Goal: Task Accomplishment & Management: Use online tool/utility

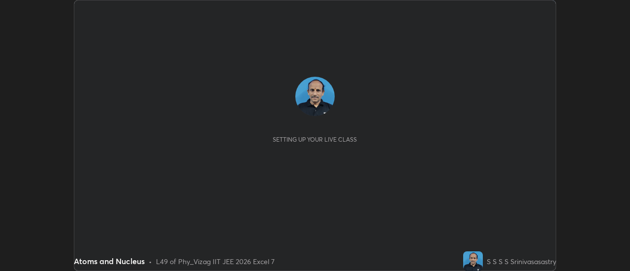
scroll to position [271, 629]
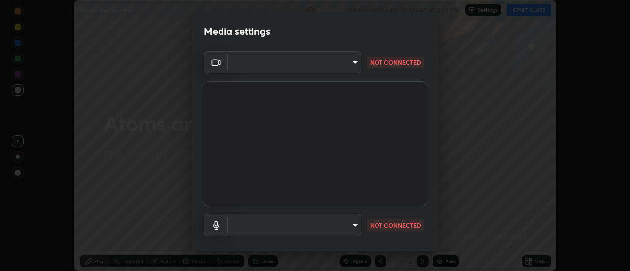
type input "44d0413a7fae474f20ab01619fb3f21c0a9b5757990e816ef2bdf69fc16931c8"
type input "communications"
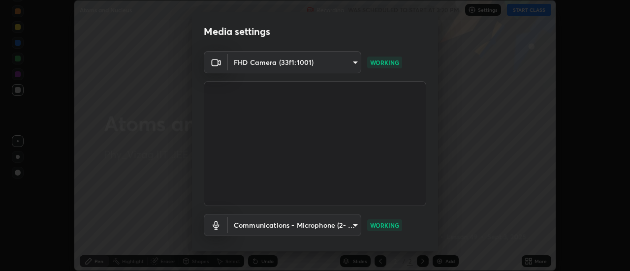
scroll to position [52, 0]
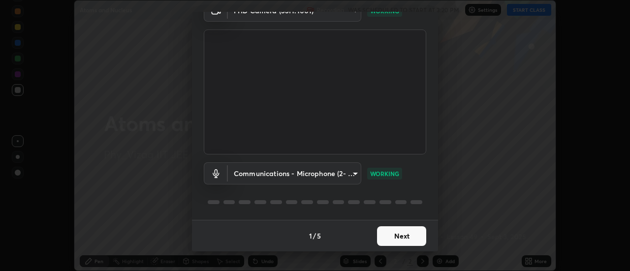
click at [408, 232] on button "Next" at bounding box center [401, 236] width 49 height 20
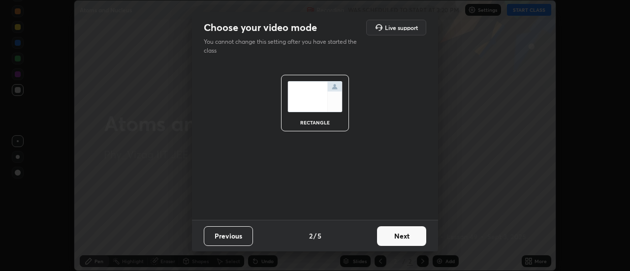
scroll to position [0, 0]
click at [406, 236] on button "Next" at bounding box center [401, 236] width 49 height 20
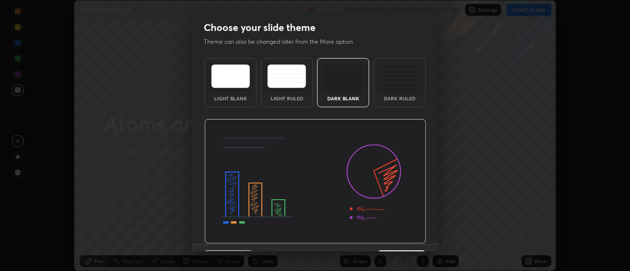
scroll to position [24, 0]
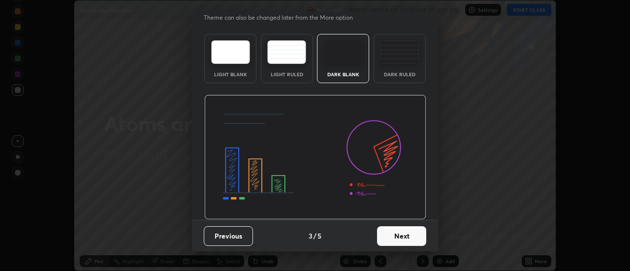
click at [402, 234] on button "Next" at bounding box center [401, 236] width 49 height 20
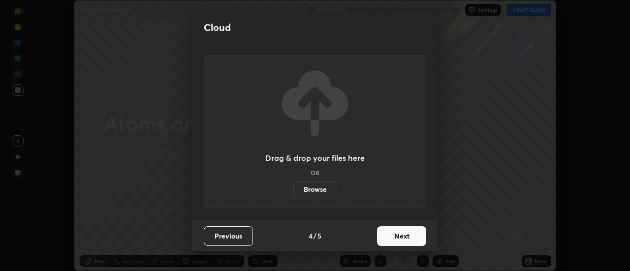
click at [408, 236] on button "Next" at bounding box center [401, 236] width 49 height 20
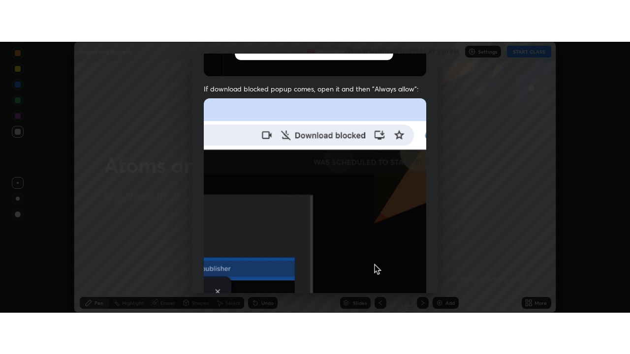
scroll to position [252, 0]
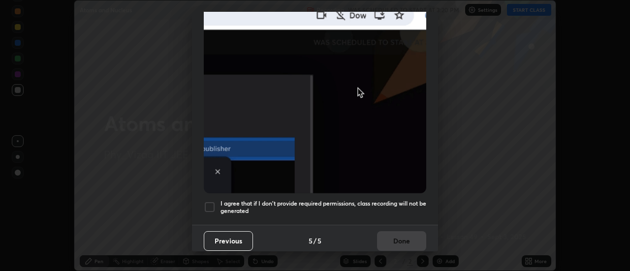
click at [218, 206] on div "I agree that if I don't provide required permissions, class recording will not …" at bounding box center [315, 207] width 222 height 12
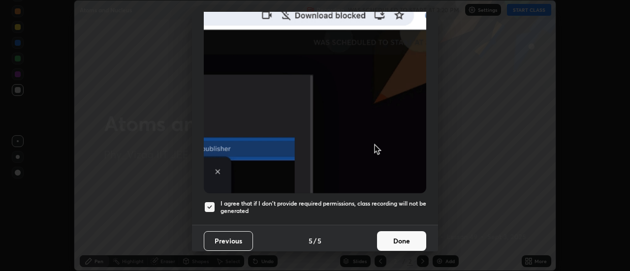
click at [391, 243] on button "Done" at bounding box center [401, 241] width 49 height 20
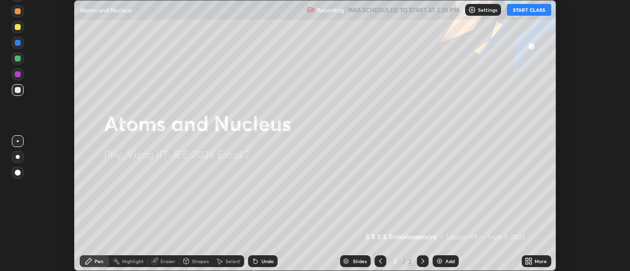
click at [536, 11] on button "START CLASS" at bounding box center [529, 10] width 44 height 12
click at [537, 262] on div "More" at bounding box center [540, 261] width 12 height 5
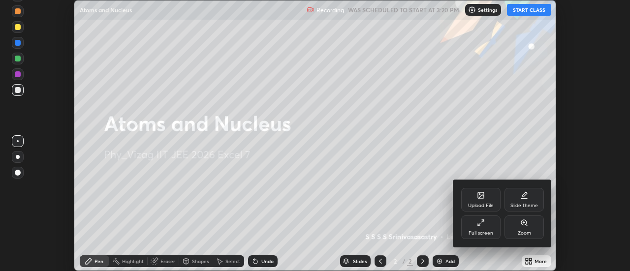
click at [486, 232] on div "Full screen" at bounding box center [480, 233] width 25 height 5
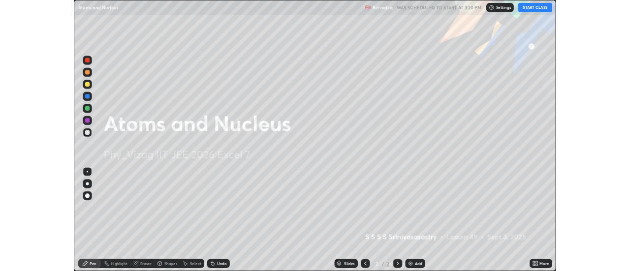
scroll to position [354, 630]
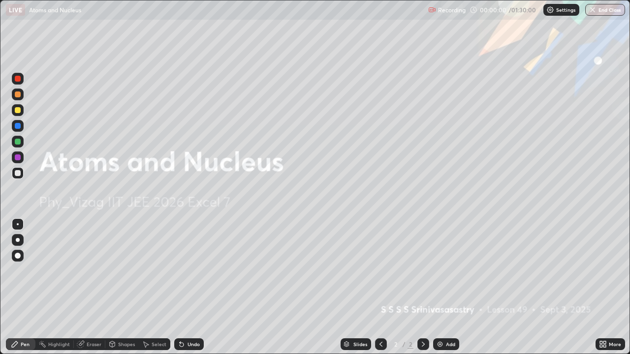
click at [604, 271] on icon at bounding box center [603, 345] width 8 height 8
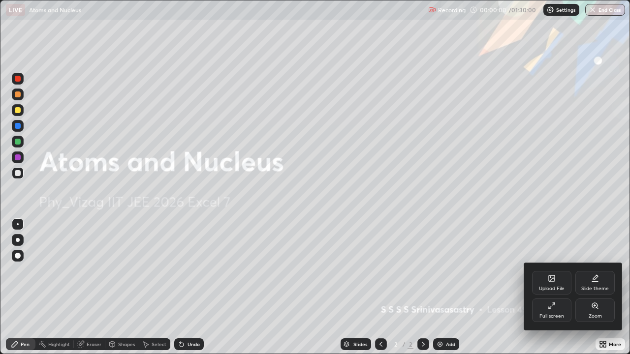
click at [602, 271] on div "Slide theme" at bounding box center [595, 288] width 28 height 5
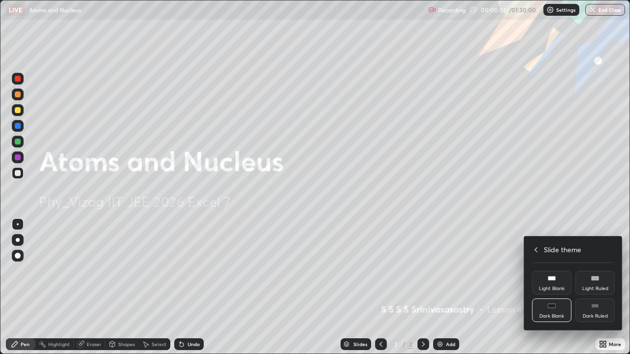
click at [601, 271] on div "Dark Ruled" at bounding box center [595, 316] width 25 height 5
click at [604, 271] on div at bounding box center [315, 177] width 630 height 354
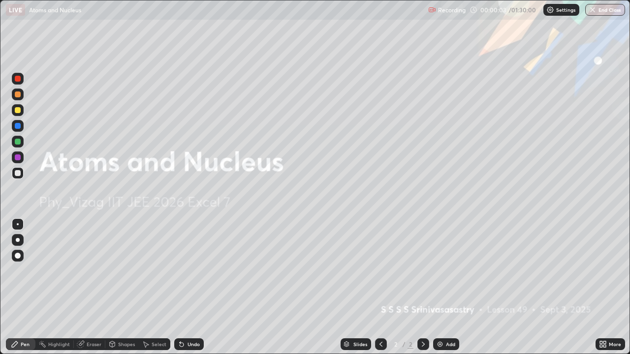
click at [447, 271] on div "Add" at bounding box center [450, 344] width 9 height 5
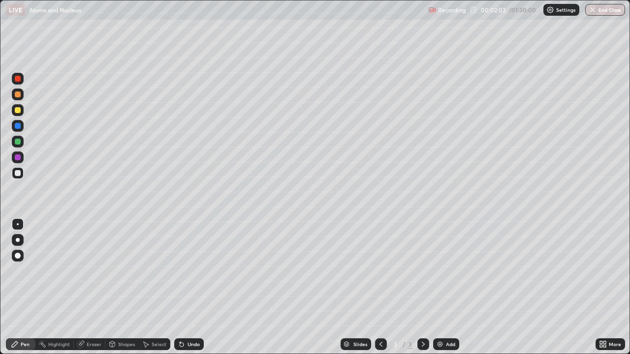
click at [20, 258] on div at bounding box center [18, 256] width 12 height 12
click at [20, 254] on div at bounding box center [18, 256] width 6 height 6
click at [118, 271] on div "Shapes" at bounding box center [126, 344] width 17 height 5
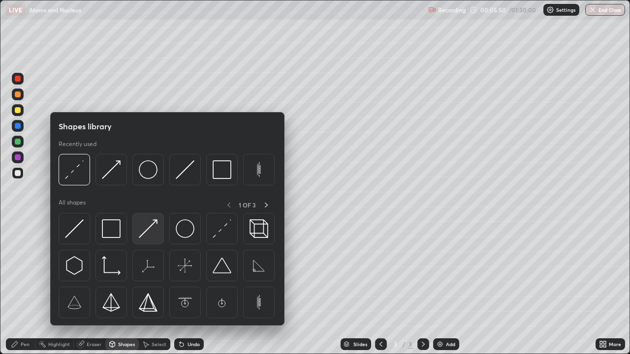
click at [146, 231] on img at bounding box center [148, 228] width 19 height 19
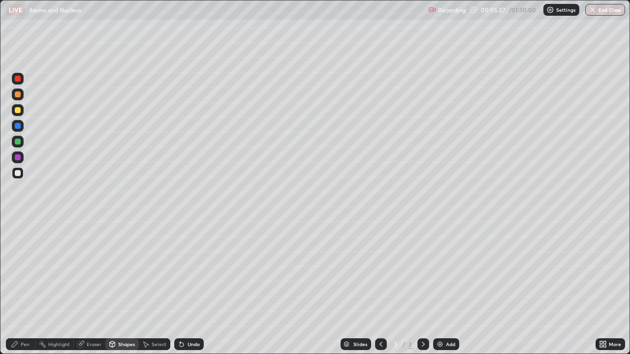
click at [119, 271] on div "Shapes" at bounding box center [126, 344] width 17 height 5
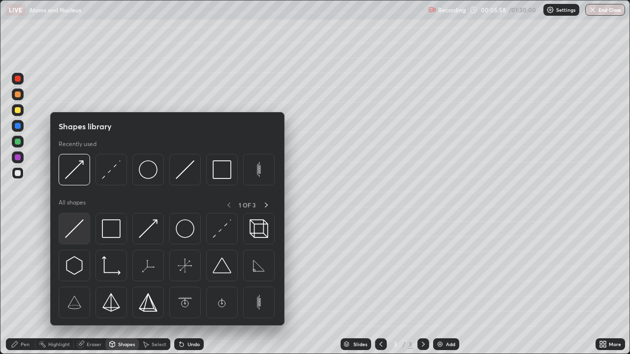
click at [72, 228] on img at bounding box center [74, 228] width 19 height 19
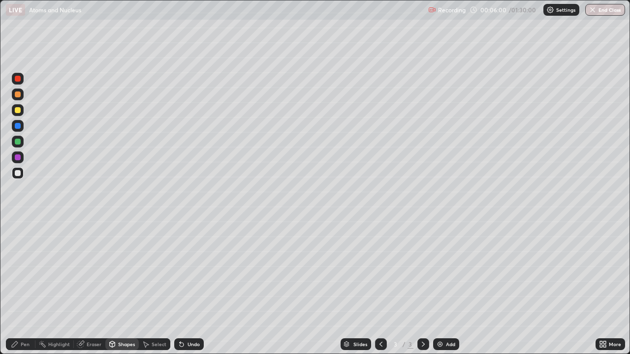
click at [18, 109] on div at bounding box center [18, 110] width 6 height 6
click at [92, 271] on div "Eraser" at bounding box center [94, 344] width 15 height 5
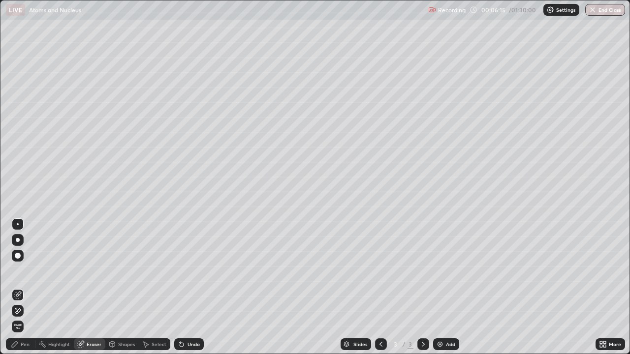
click at [24, 271] on div "Pen" at bounding box center [25, 344] width 9 height 5
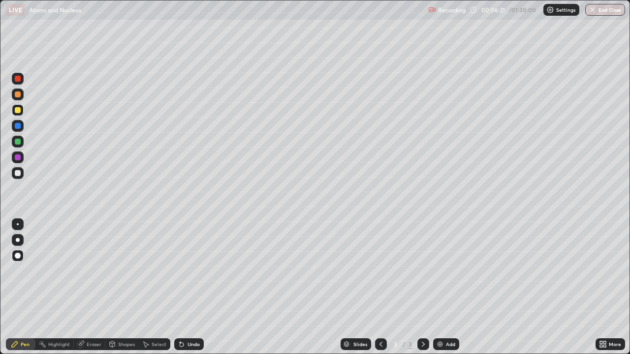
click at [121, 271] on div "Shapes" at bounding box center [126, 344] width 17 height 5
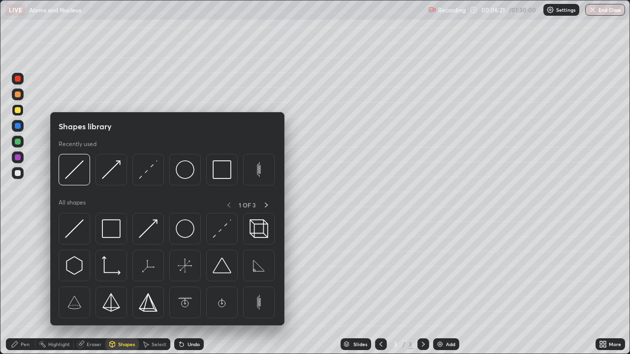
click at [121, 271] on div "Shapes" at bounding box center [126, 344] width 17 height 5
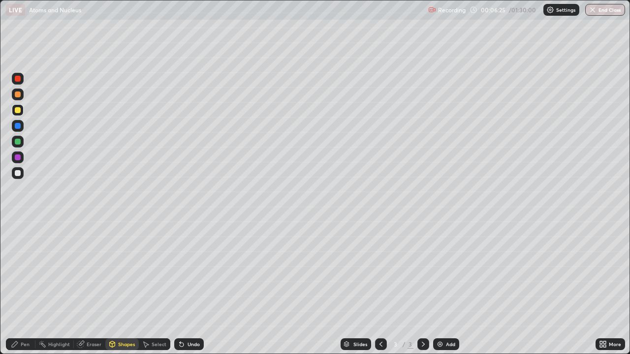
click at [190, 271] on div "Undo" at bounding box center [193, 344] width 12 height 5
click at [24, 271] on div "Pen" at bounding box center [25, 344] width 9 height 5
click at [18, 172] on div at bounding box center [18, 173] width 6 height 6
click at [127, 271] on div "Shapes" at bounding box center [126, 344] width 17 height 5
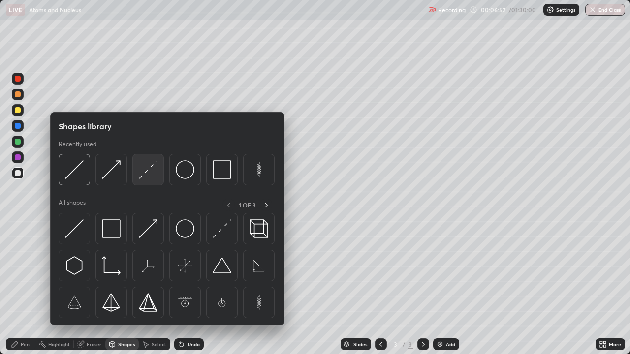
click at [149, 176] on img at bounding box center [148, 169] width 19 height 19
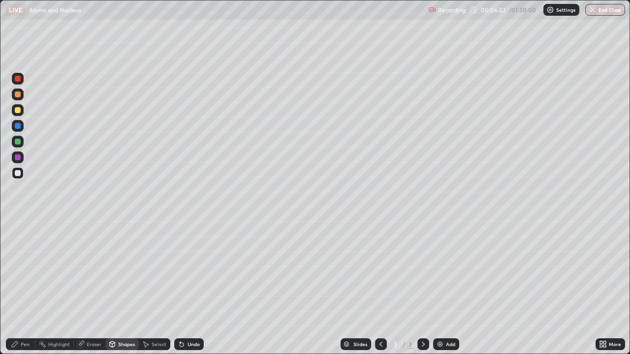
click at [19, 98] on div at bounding box center [18, 95] width 12 height 12
click at [20, 271] on div "Pen" at bounding box center [21, 345] width 30 height 12
click at [122, 271] on div "Shapes" at bounding box center [126, 344] width 17 height 5
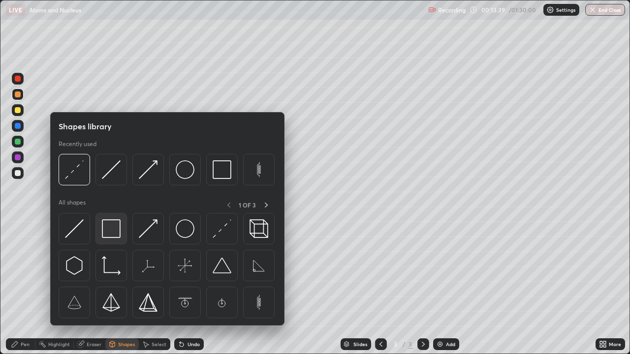
click at [116, 233] on img at bounding box center [111, 228] width 19 height 19
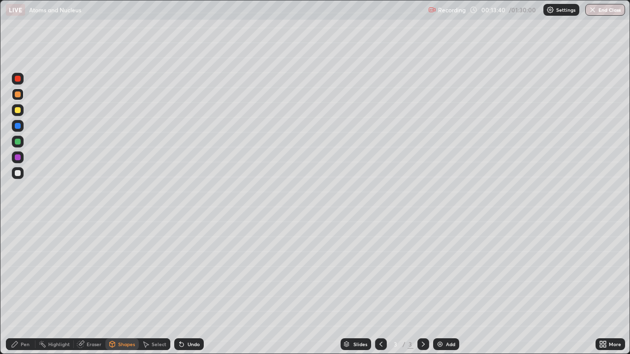
click at [18, 126] on div at bounding box center [18, 126] width 6 height 6
click at [443, 271] on div "Add" at bounding box center [446, 345] width 26 height 12
click at [20, 175] on div at bounding box center [18, 173] width 6 height 6
click at [189, 271] on div "Undo" at bounding box center [193, 344] width 12 height 5
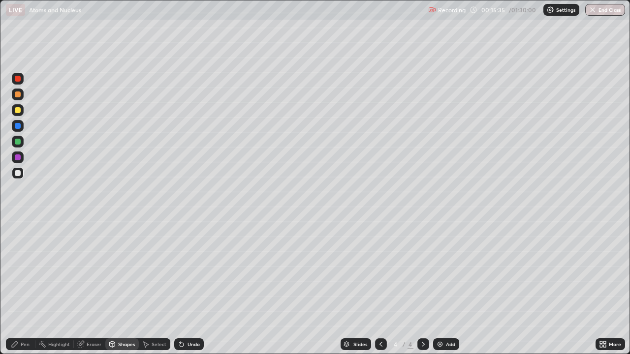
click at [20, 271] on div "Pen" at bounding box center [21, 345] width 30 height 12
click at [125, 271] on div "Shapes" at bounding box center [126, 344] width 17 height 5
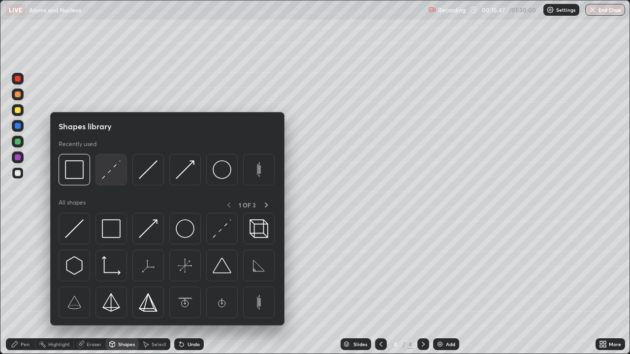
click at [114, 175] on img at bounding box center [111, 169] width 19 height 19
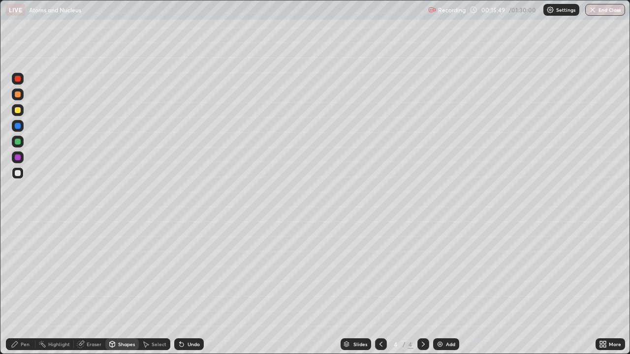
click at [125, 271] on div "Shapes" at bounding box center [126, 344] width 17 height 5
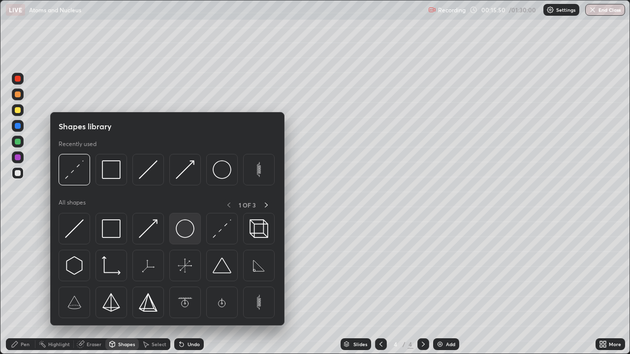
click at [184, 229] on img at bounding box center [185, 228] width 19 height 19
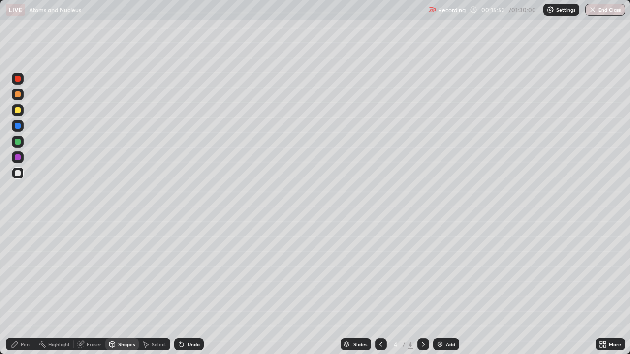
click at [18, 157] on div at bounding box center [18, 158] width 6 height 6
click at [19, 142] on div at bounding box center [18, 142] width 6 height 6
click at [124, 271] on div "Shapes" at bounding box center [126, 344] width 17 height 5
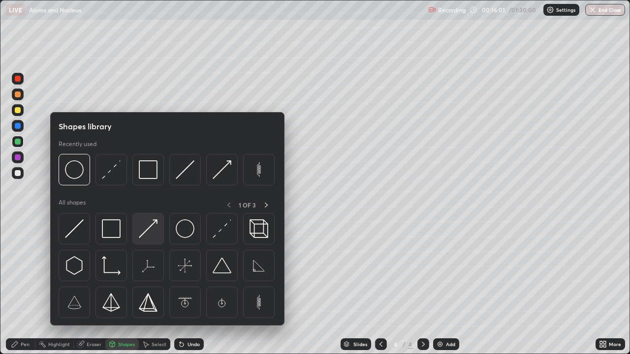
click at [148, 232] on img at bounding box center [148, 228] width 19 height 19
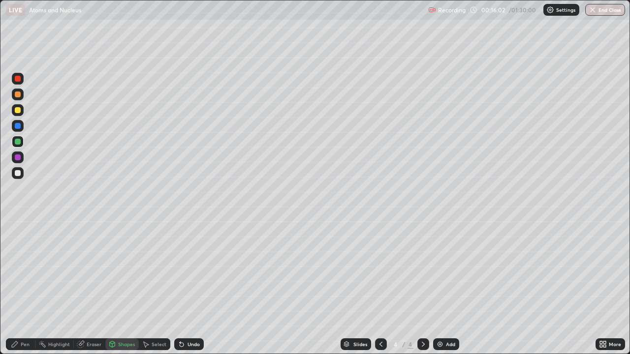
click at [20, 127] on div at bounding box center [18, 126] width 6 height 6
click at [22, 271] on div "Pen" at bounding box center [25, 344] width 9 height 5
click at [19, 174] on div at bounding box center [18, 173] width 6 height 6
click at [129, 271] on div "Shapes" at bounding box center [126, 344] width 17 height 5
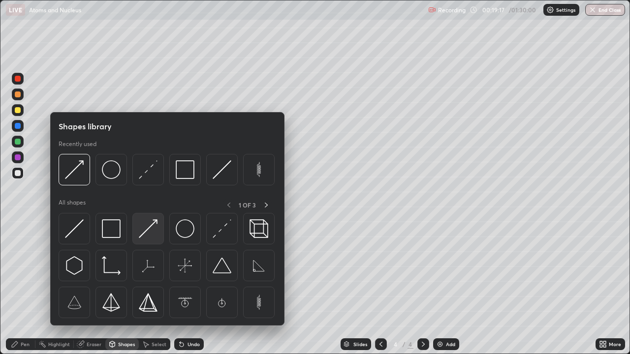
click at [150, 234] on img at bounding box center [148, 228] width 19 height 19
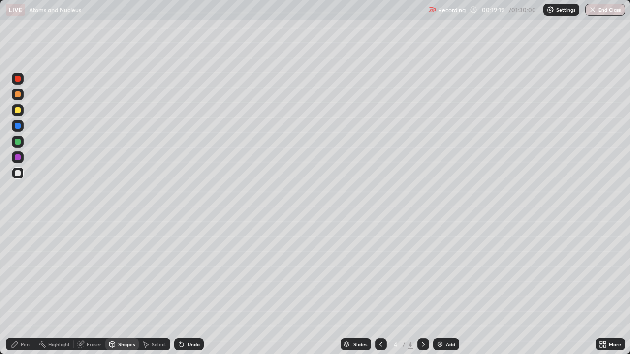
click at [33, 271] on div "Pen" at bounding box center [21, 345] width 30 height 12
click at [194, 271] on div "Undo" at bounding box center [193, 344] width 12 height 5
click at [118, 271] on div "Shapes" at bounding box center [126, 344] width 17 height 5
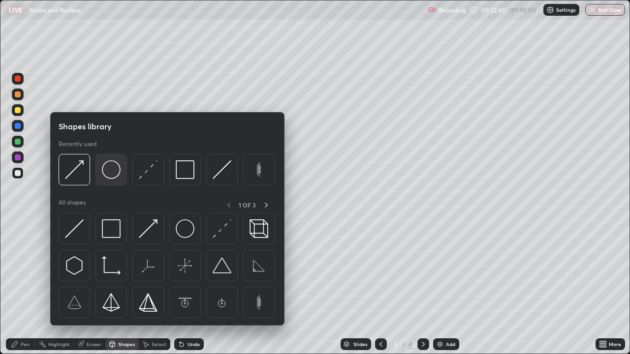
click at [113, 175] on img at bounding box center [111, 169] width 19 height 19
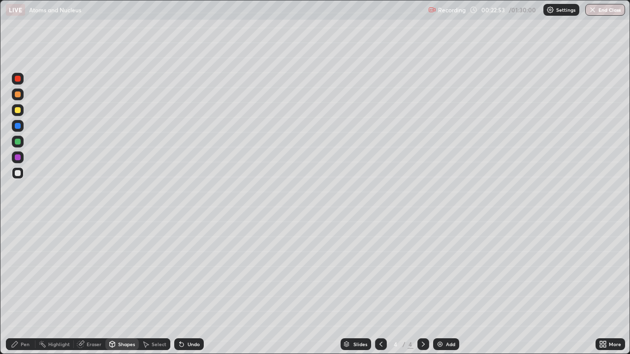
click at [197, 271] on div "Undo" at bounding box center [193, 344] width 12 height 5
click at [124, 271] on div "Shapes" at bounding box center [126, 344] width 17 height 5
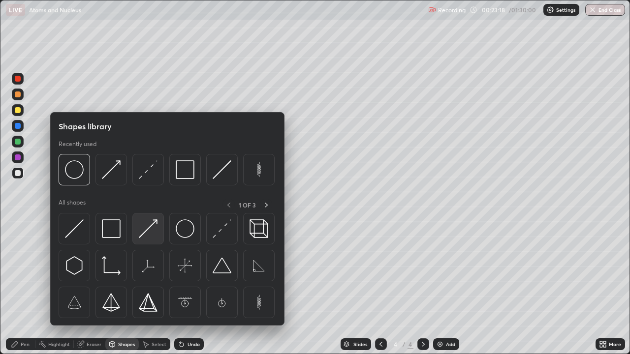
click at [148, 231] on img at bounding box center [148, 228] width 19 height 19
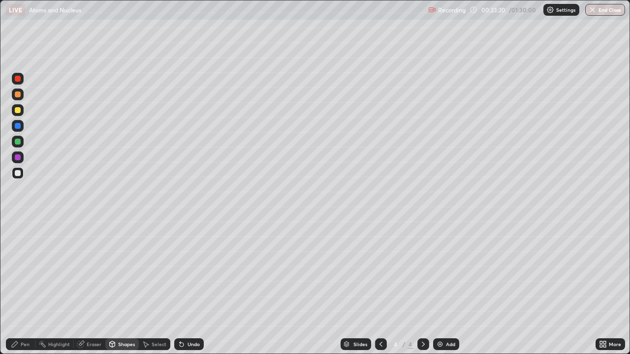
click at [20, 112] on div at bounding box center [18, 110] width 6 height 6
click at [123, 271] on div "Shapes" at bounding box center [126, 344] width 17 height 5
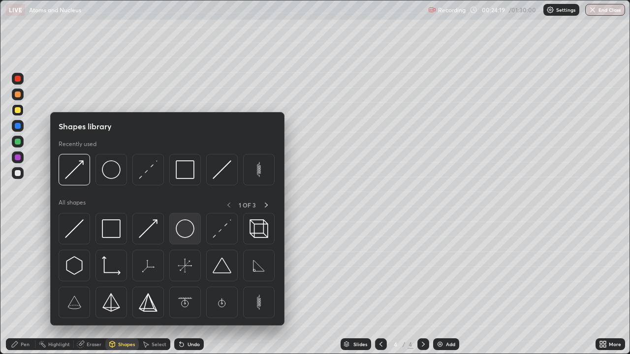
click at [184, 232] on img at bounding box center [185, 228] width 19 height 19
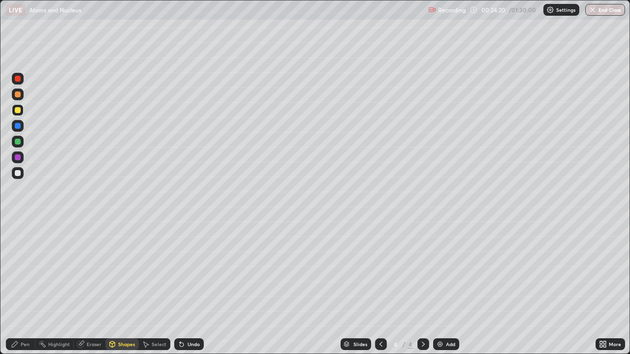
click at [22, 159] on div at bounding box center [18, 158] width 12 height 12
click at [19, 172] on div at bounding box center [18, 173] width 6 height 6
click at [192, 271] on div "Undo" at bounding box center [193, 344] width 12 height 5
click at [24, 271] on div "Pen" at bounding box center [25, 344] width 9 height 5
click at [444, 271] on div "Add" at bounding box center [446, 345] width 26 height 12
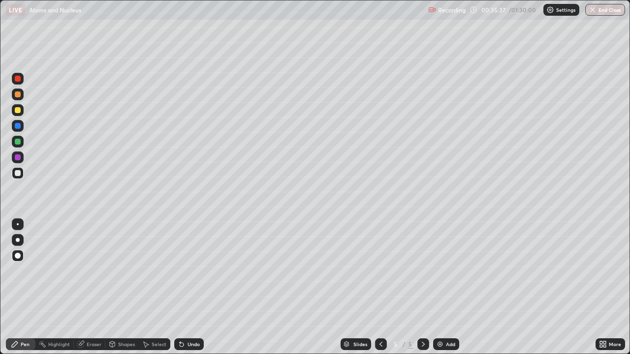
click at [122, 271] on div "Shapes" at bounding box center [126, 344] width 17 height 5
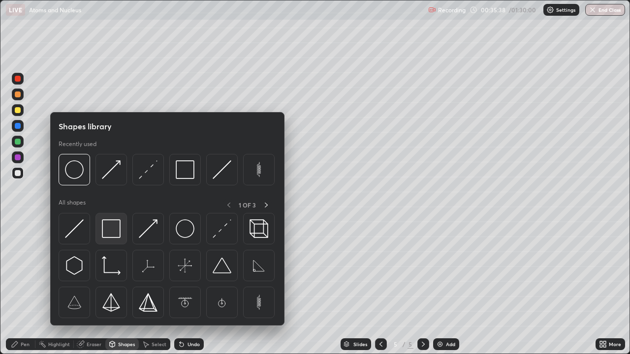
click at [117, 233] on img at bounding box center [111, 228] width 19 height 19
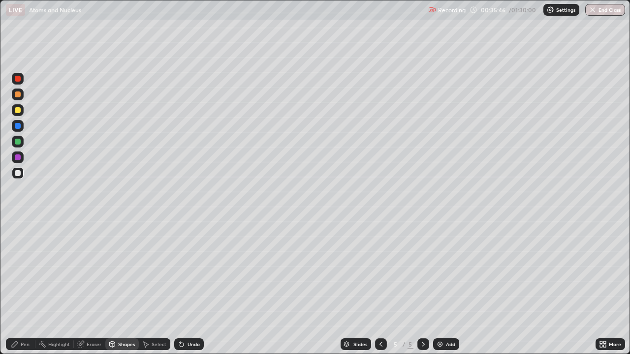
click at [125, 271] on div "Shapes" at bounding box center [126, 344] width 17 height 5
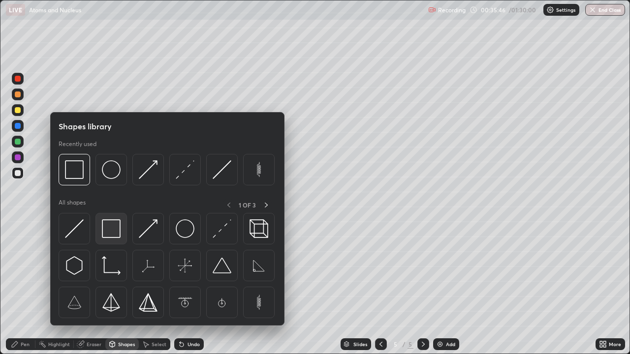
click at [118, 231] on img at bounding box center [111, 228] width 19 height 19
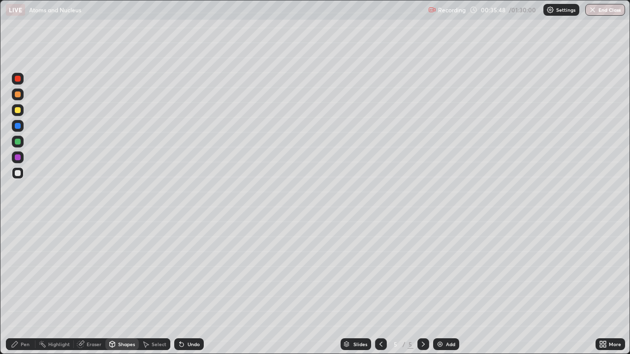
click at [20, 143] on div at bounding box center [18, 142] width 6 height 6
click at [19, 111] on div at bounding box center [18, 110] width 6 height 6
click at [18, 94] on div at bounding box center [18, 95] width 6 height 6
click at [18, 126] on div at bounding box center [18, 126] width 6 height 6
click at [95, 271] on div "Eraser" at bounding box center [94, 344] width 15 height 5
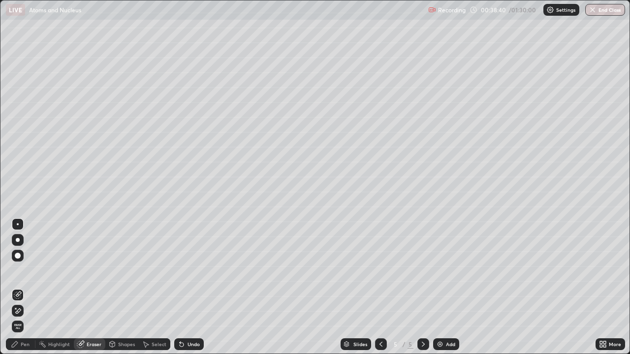
click at [26, 271] on div "Pen" at bounding box center [25, 344] width 9 height 5
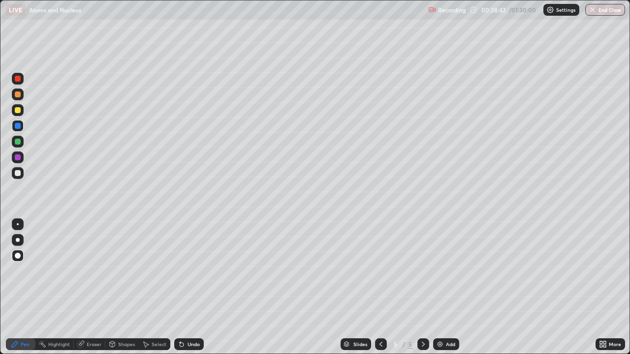
click at [91, 271] on div "Eraser" at bounding box center [94, 344] width 15 height 5
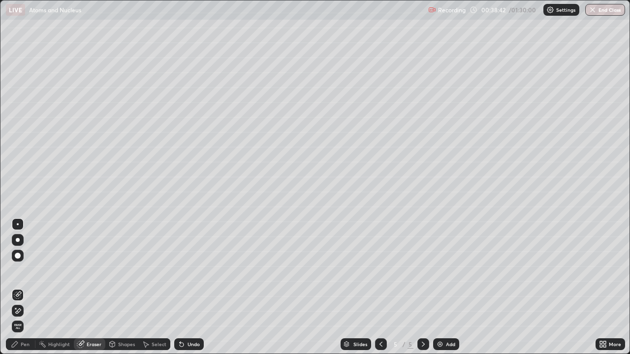
click at [120, 271] on div "Shapes" at bounding box center [126, 344] width 17 height 5
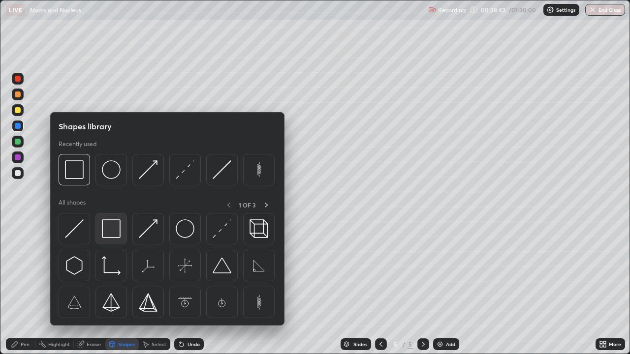
click at [120, 233] on img at bounding box center [111, 228] width 19 height 19
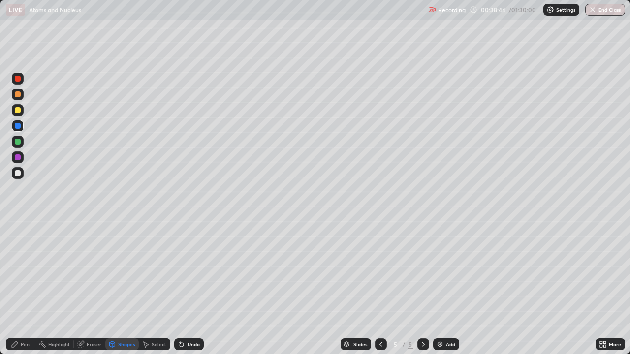
click at [19, 110] on div at bounding box center [18, 110] width 6 height 6
click at [22, 156] on div at bounding box center [18, 158] width 12 height 12
click at [129, 271] on div "Shapes" at bounding box center [126, 344] width 17 height 5
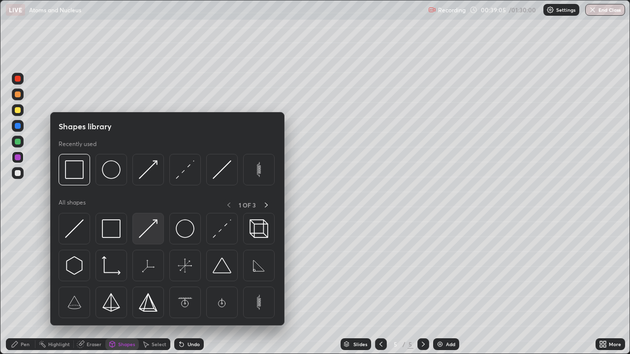
click at [149, 232] on img at bounding box center [148, 228] width 19 height 19
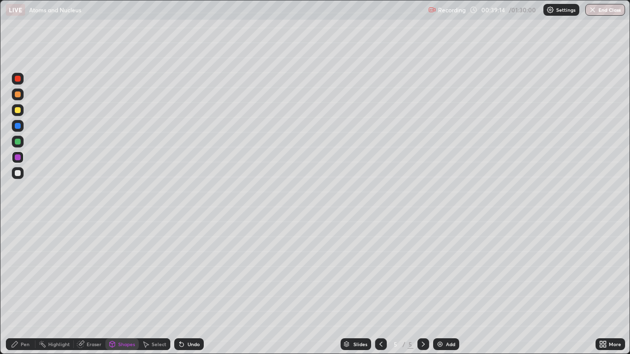
click at [26, 271] on div "Pen" at bounding box center [25, 344] width 9 height 5
click at [20, 110] on div at bounding box center [18, 110] width 6 height 6
click at [121, 271] on div "Shapes" at bounding box center [126, 344] width 17 height 5
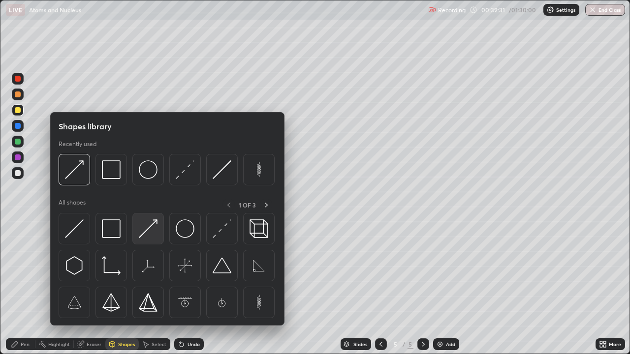
click at [146, 231] on img at bounding box center [148, 228] width 19 height 19
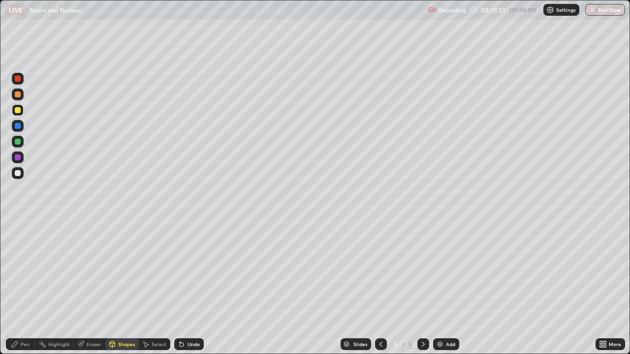
click at [28, 271] on div "Pen" at bounding box center [25, 344] width 9 height 5
click at [18, 224] on div at bounding box center [18, 224] width 2 height 2
click at [125, 271] on div "Shapes" at bounding box center [126, 344] width 17 height 5
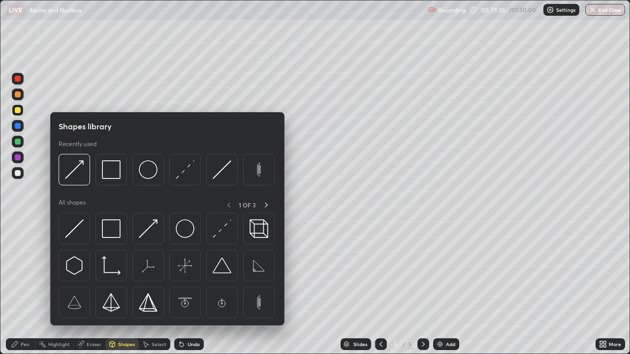
click at [123, 271] on div "Shapes" at bounding box center [126, 344] width 17 height 5
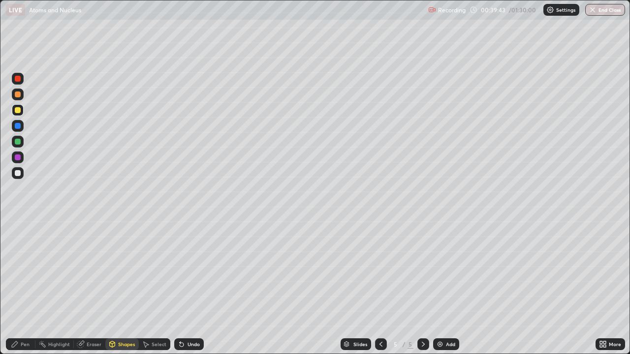
click at [25, 271] on div "Pen" at bounding box center [25, 344] width 9 height 5
click at [19, 255] on div at bounding box center [18, 256] width 6 height 6
click at [18, 224] on div at bounding box center [18, 224] width 2 height 2
click at [121, 271] on div "Shapes" at bounding box center [126, 344] width 17 height 5
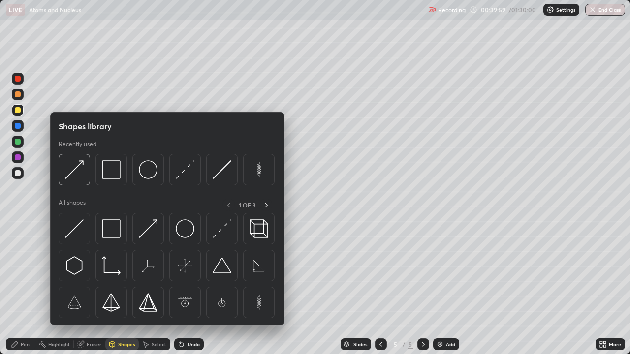
click at [123, 271] on div "Shapes" at bounding box center [126, 344] width 17 height 5
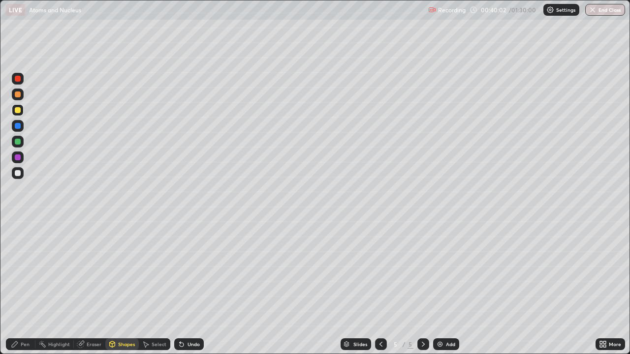
click at [189, 271] on div "Undo" at bounding box center [193, 344] width 12 height 5
click at [20, 141] on div at bounding box center [18, 142] width 6 height 6
click at [16, 271] on icon at bounding box center [15, 345] width 8 height 8
click at [380, 271] on icon at bounding box center [381, 345] width 8 height 8
click at [422, 271] on icon at bounding box center [423, 344] width 3 height 5
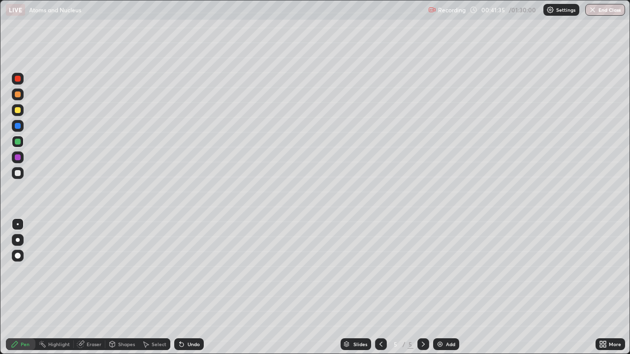
click at [15, 128] on div at bounding box center [18, 126] width 6 height 6
click at [125, 271] on div "Shapes" at bounding box center [126, 344] width 17 height 5
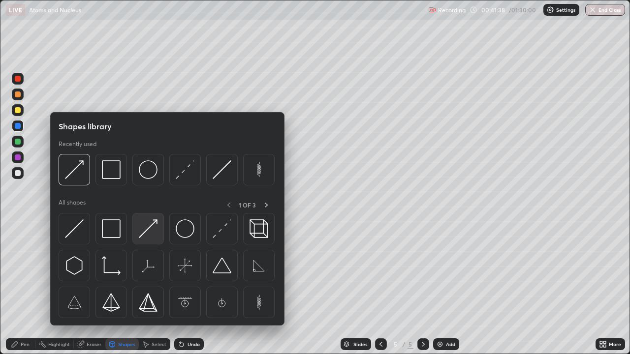
click at [148, 231] on img at bounding box center [148, 228] width 19 height 19
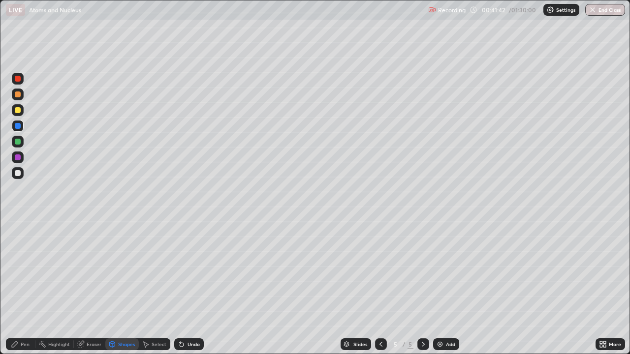
click at [26, 271] on div "Pen" at bounding box center [25, 344] width 9 height 5
click at [18, 224] on div at bounding box center [18, 224] width 2 height 2
click at [18, 254] on div at bounding box center [18, 256] width 6 height 6
click at [18, 126] on div at bounding box center [18, 126] width 6 height 6
click at [18, 176] on div at bounding box center [18, 173] width 6 height 6
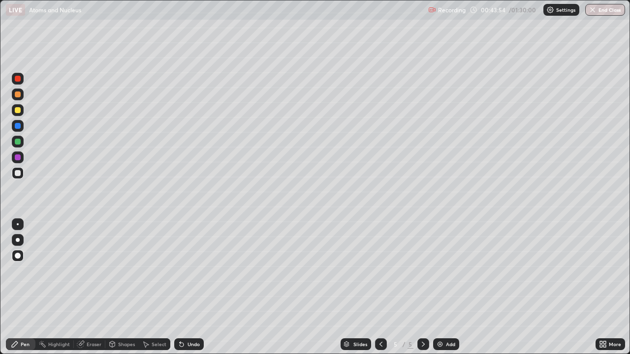
click at [14, 271] on icon at bounding box center [15, 345] width 6 height 6
click at [18, 156] on div at bounding box center [18, 158] width 6 height 6
click at [191, 271] on div "Undo" at bounding box center [193, 344] width 12 height 5
click at [187, 271] on div "Undo" at bounding box center [193, 344] width 12 height 5
click at [18, 173] on div at bounding box center [18, 173] width 6 height 6
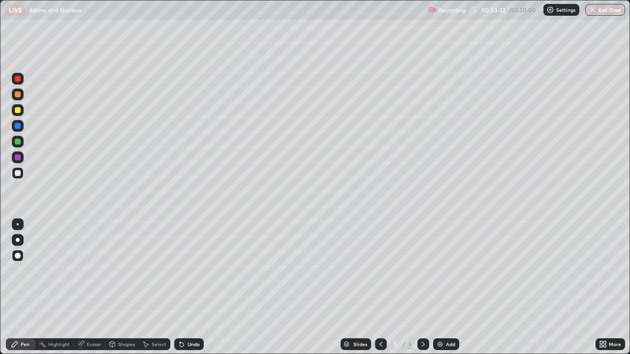
click at [20, 83] on div at bounding box center [18, 79] width 12 height 12
click at [21, 109] on div at bounding box center [18, 110] width 12 height 12
click at [443, 271] on div "Add" at bounding box center [446, 345] width 26 height 12
click at [18, 256] on div at bounding box center [18, 256] width 6 height 6
click at [18, 174] on div at bounding box center [18, 173] width 6 height 6
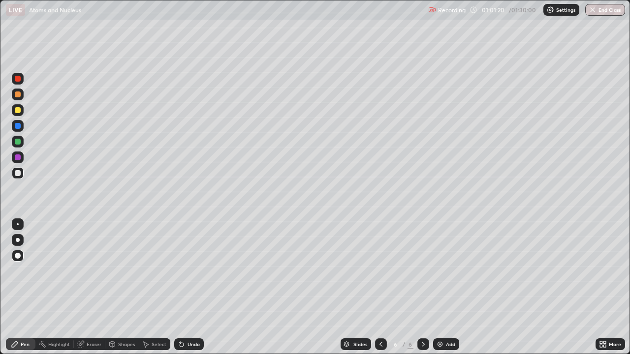
click at [124, 271] on div "Shapes" at bounding box center [126, 344] width 17 height 5
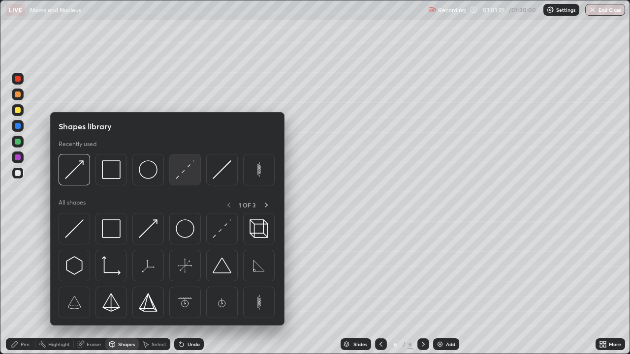
click at [180, 174] on img at bounding box center [185, 169] width 19 height 19
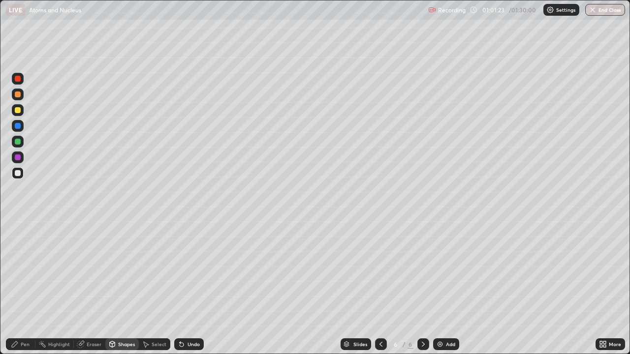
click at [22, 271] on div "Pen" at bounding box center [25, 344] width 9 height 5
click at [443, 271] on div "Add" at bounding box center [446, 345] width 26 height 12
click at [18, 81] on div at bounding box center [18, 79] width 6 height 6
click at [19, 173] on div at bounding box center [18, 173] width 6 height 6
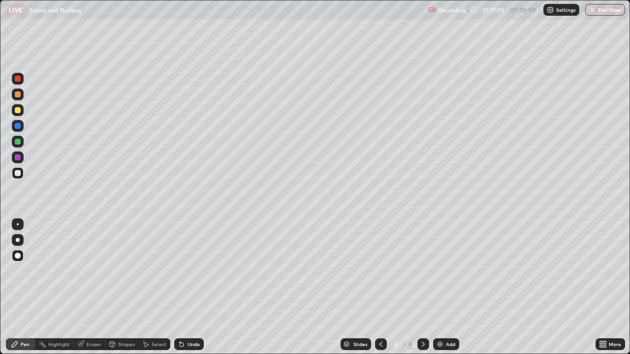
click at [196, 271] on div "Undo" at bounding box center [193, 344] width 12 height 5
click at [439, 271] on img at bounding box center [440, 345] width 8 height 8
click at [128, 271] on div "Shapes" at bounding box center [126, 344] width 17 height 5
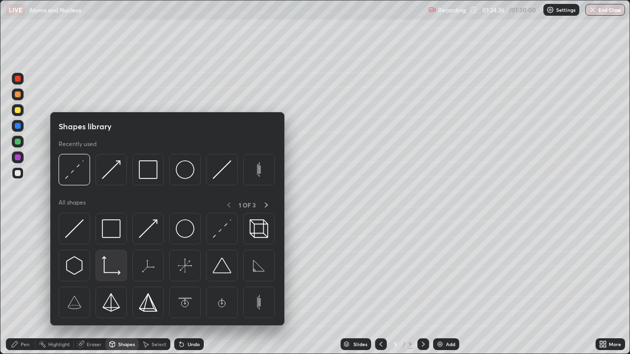
click at [112, 267] on img at bounding box center [111, 265] width 19 height 19
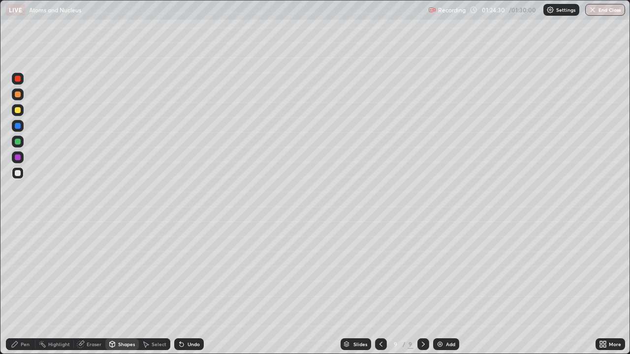
click at [29, 271] on div "Pen" at bounding box center [25, 344] width 9 height 5
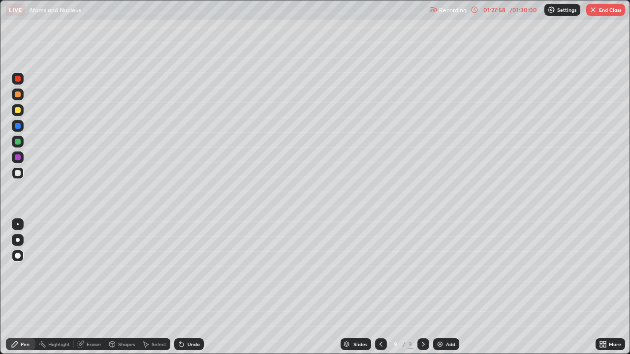
click at [380, 271] on icon at bounding box center [381, 345] width 8 height 8
click at [381, 271] on icon at bounding box center [381, 345] width 8 height 8
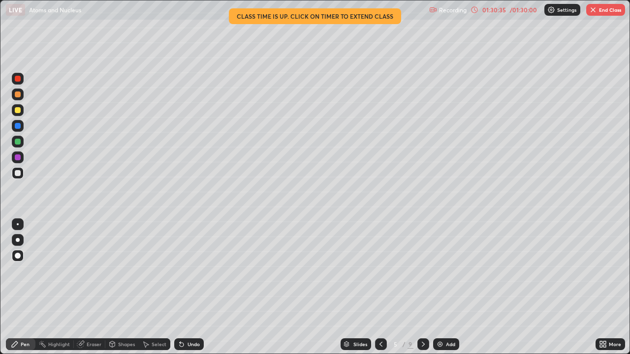
click at [423, 271] on icon at bounding box center [423, 345] width 8 height 8
click at [380, 271] on icon at bounding box center [381, 345] width 8 height 8
click at [422, 271] on icon at bounding box center [423, 345] width 8 height 8
click at [380, 271] on icon at bounding box center [381, 345] width 8 height 8
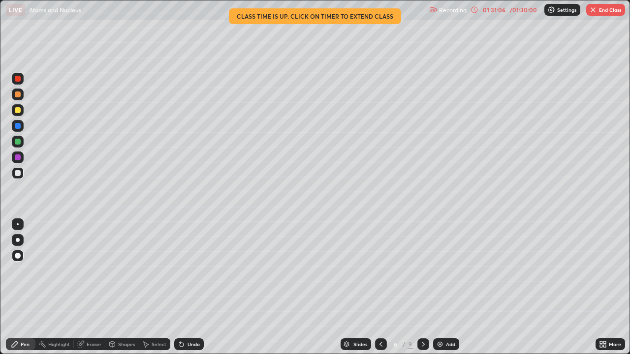
click at [376, 271] on div at bounding box center [381, 345] width 12 height 12
click at [422, 271] on icon at bounding box center [423, 345] width 8 height 8
click at [421, 271] on icon at bounding box center [423, 345] width 8 height 8
click at [427, 271] on div at bounding box center [423, 345] width 12 height 12
click at [600, 7] on button "End Class" at bounding box center [605, 10] width 39 height 12
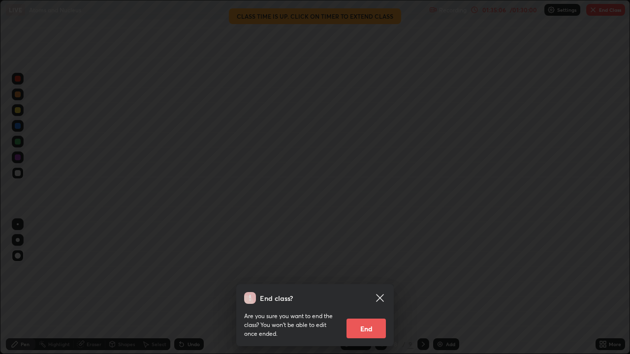
click at [376, 271] on button "End" at bounding box center [365, 329] width 39 height 20
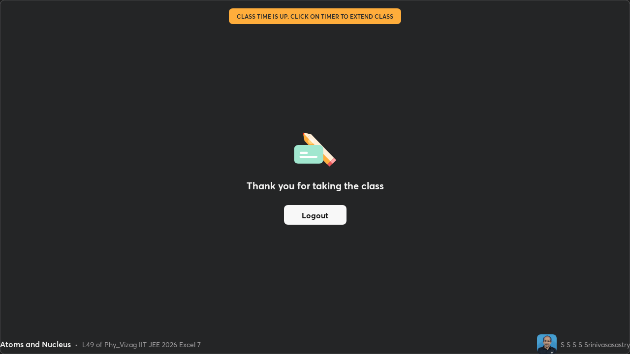
click at [288, 216] on button "Logout" at bounding box center [315, 215] width 62 height 20
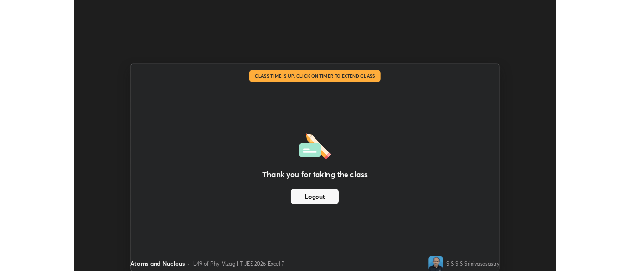
scroll to position [48941, 48582]
